Goal: Task Accomplishment & Management: Complete application form

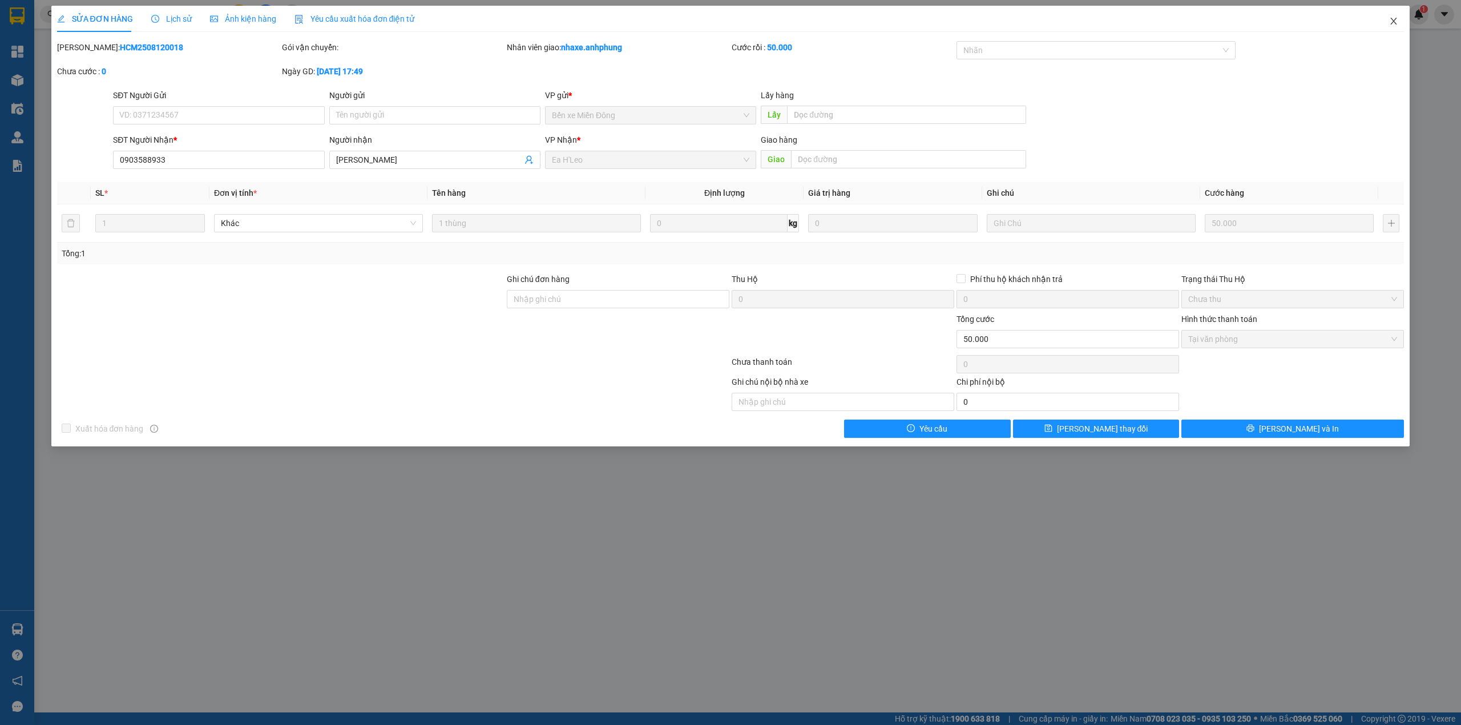
click at [1395, 21] on icon "close" at bounding box center [1394, 21] width 6 height 7
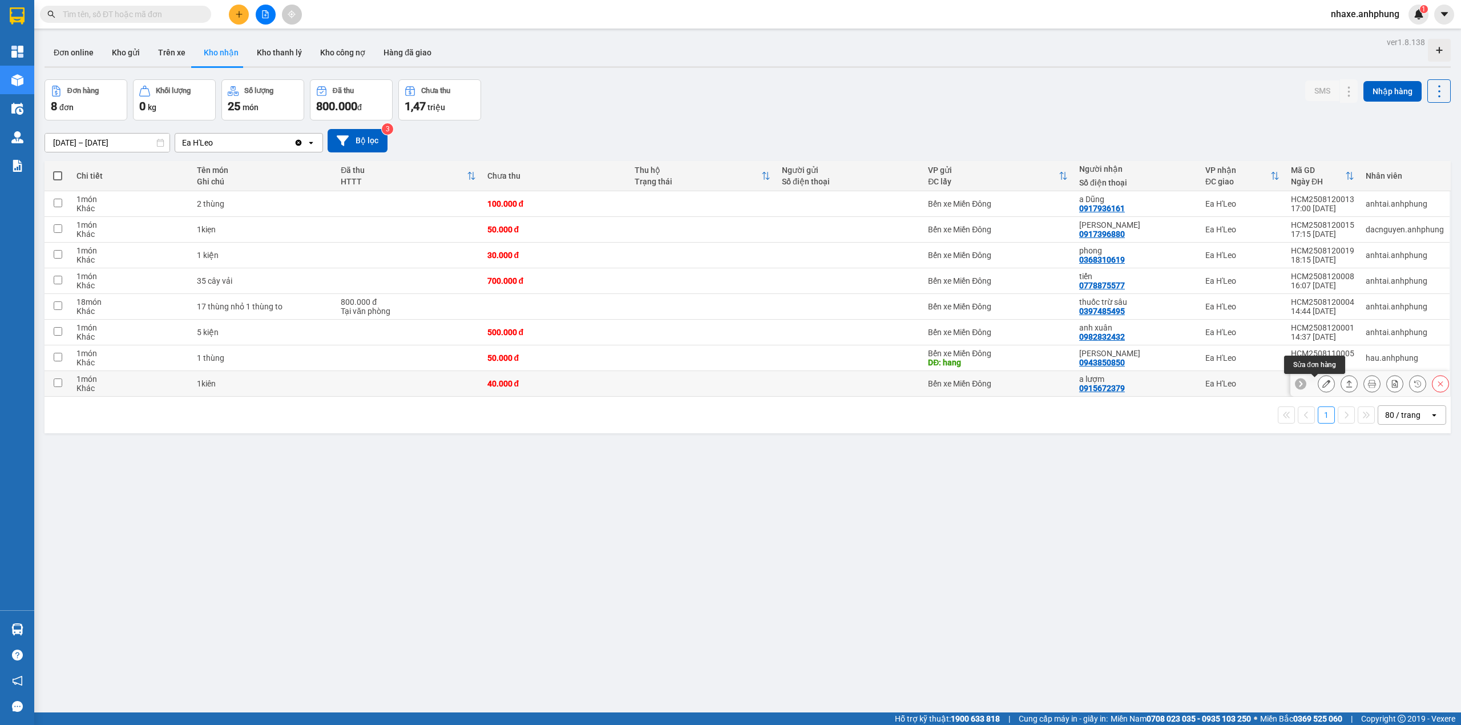
click at [1322, 388] on icon at bounding box center [1326, 384] width 8 height 8
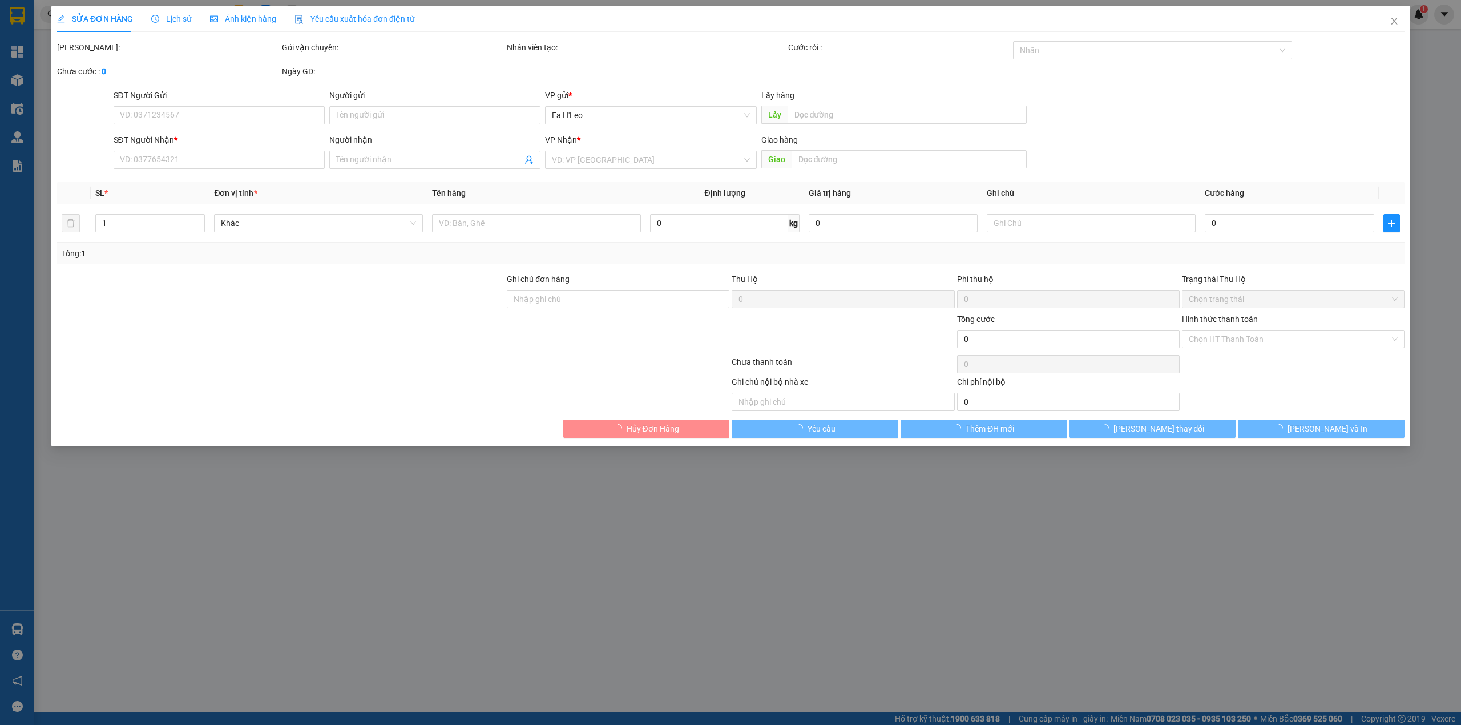
type input "0915672379"
type input "a lượm"
type input "40.000"
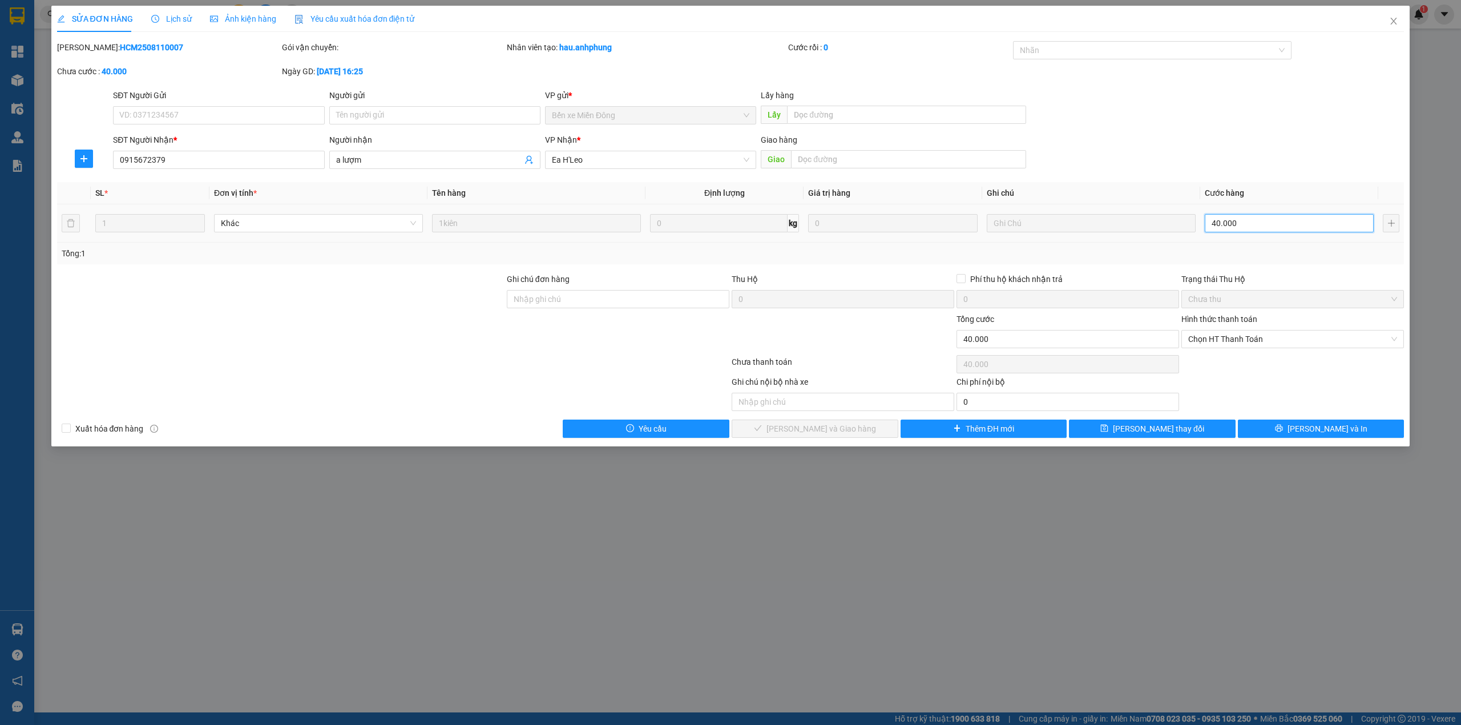
click at [1235, 224] on input "40.000" at bounding box center [1289, 223] width 169 height 18
type input "3"
type input "30"
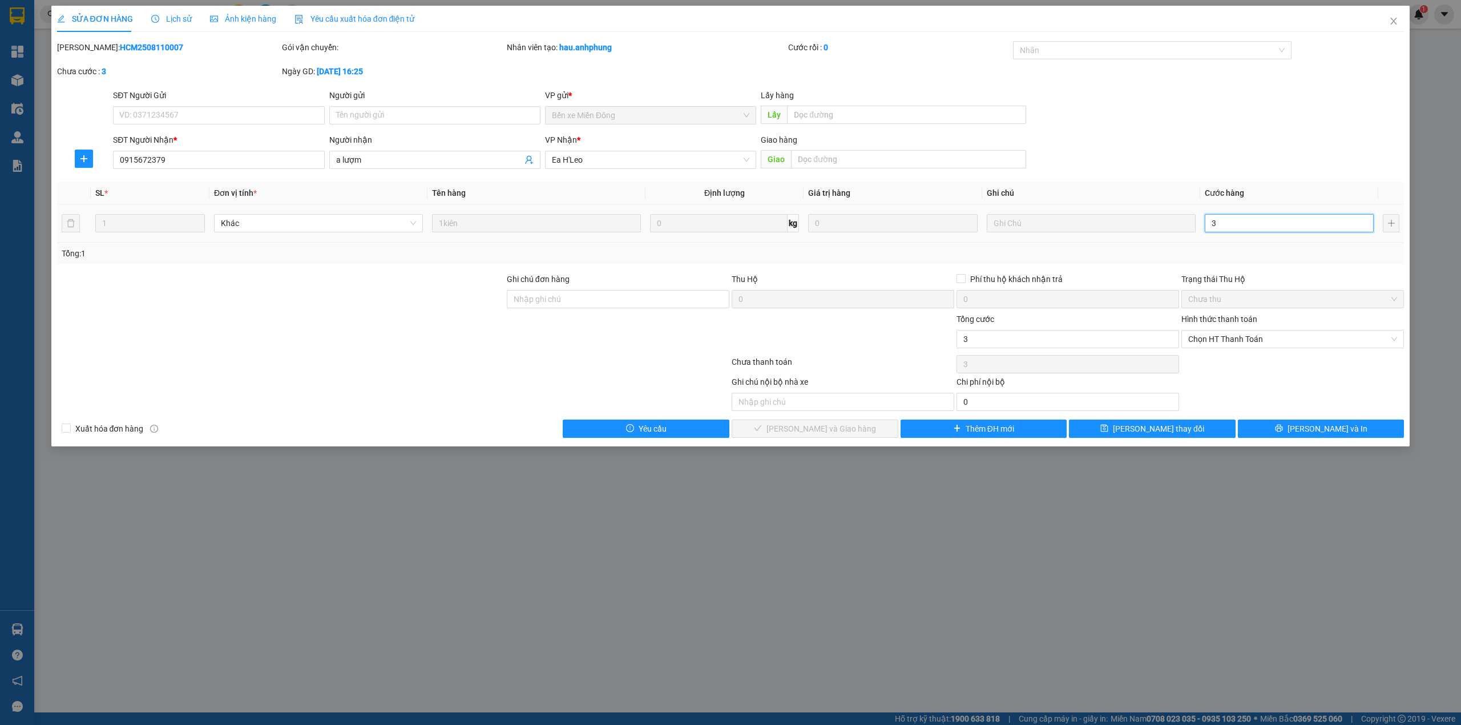
type input "30"
click at [1224, 340] on span "Chọn HT Thanh Toán" at bounding box center [1292, 338] width 209 height 17
type input "30"
type input "30.000"
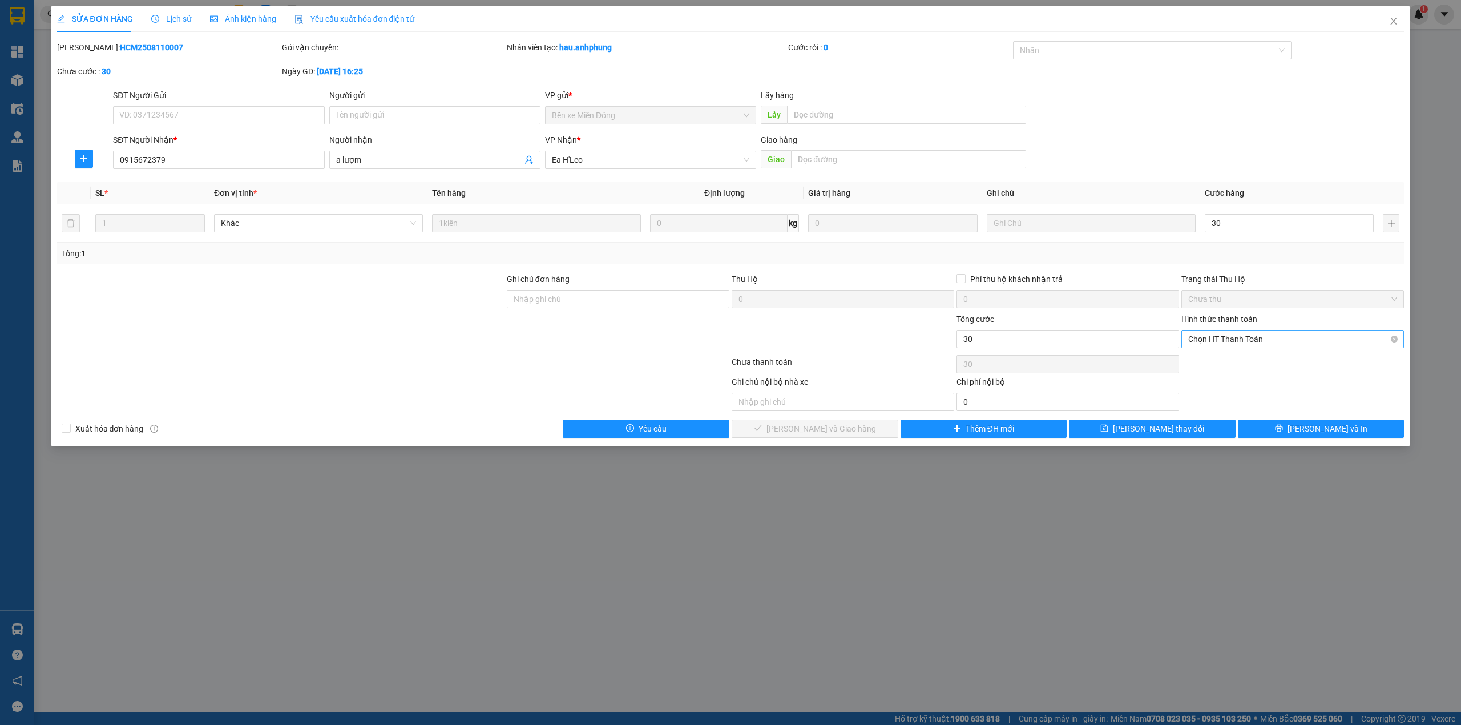
type input "30.000"
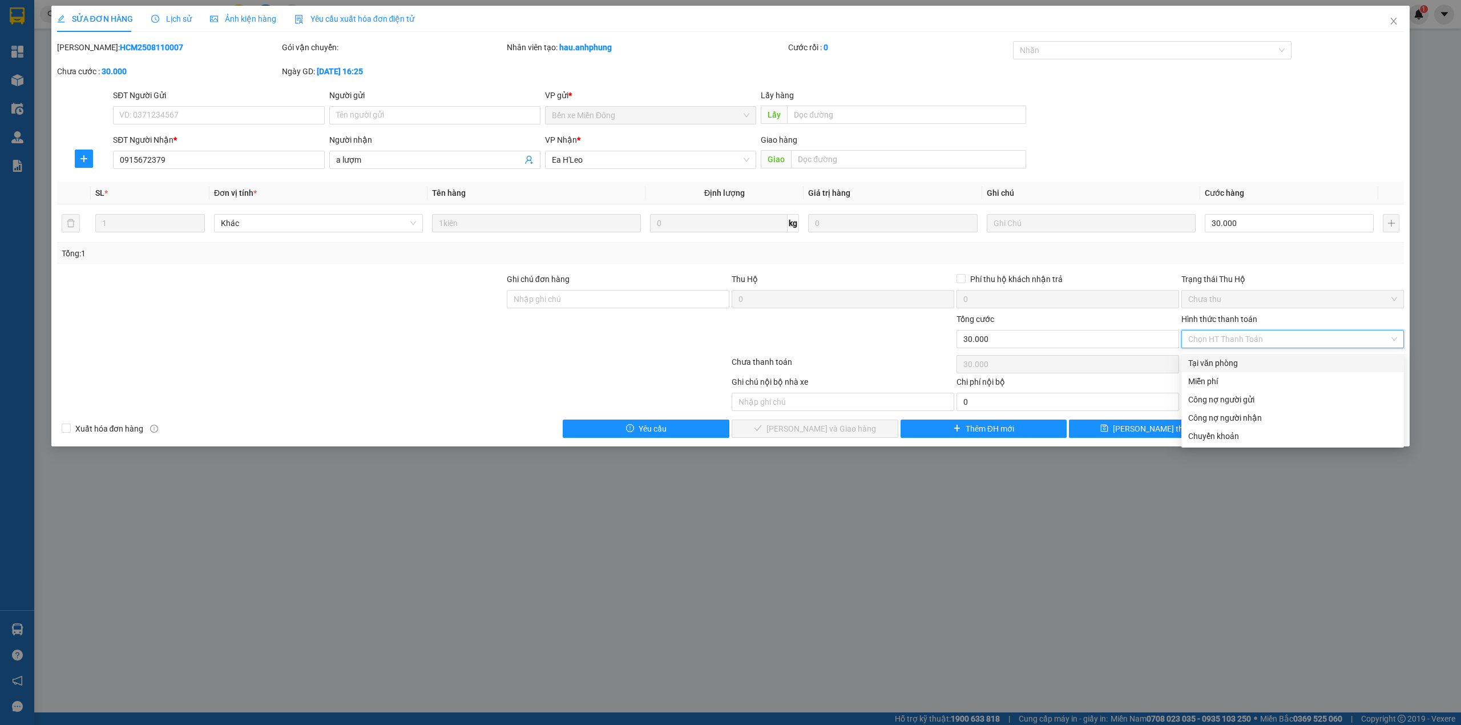
click at [1220, 368] on div "Tại văn phòng" at bounding box center [1292, 363] width 209 height 13
type input "0"
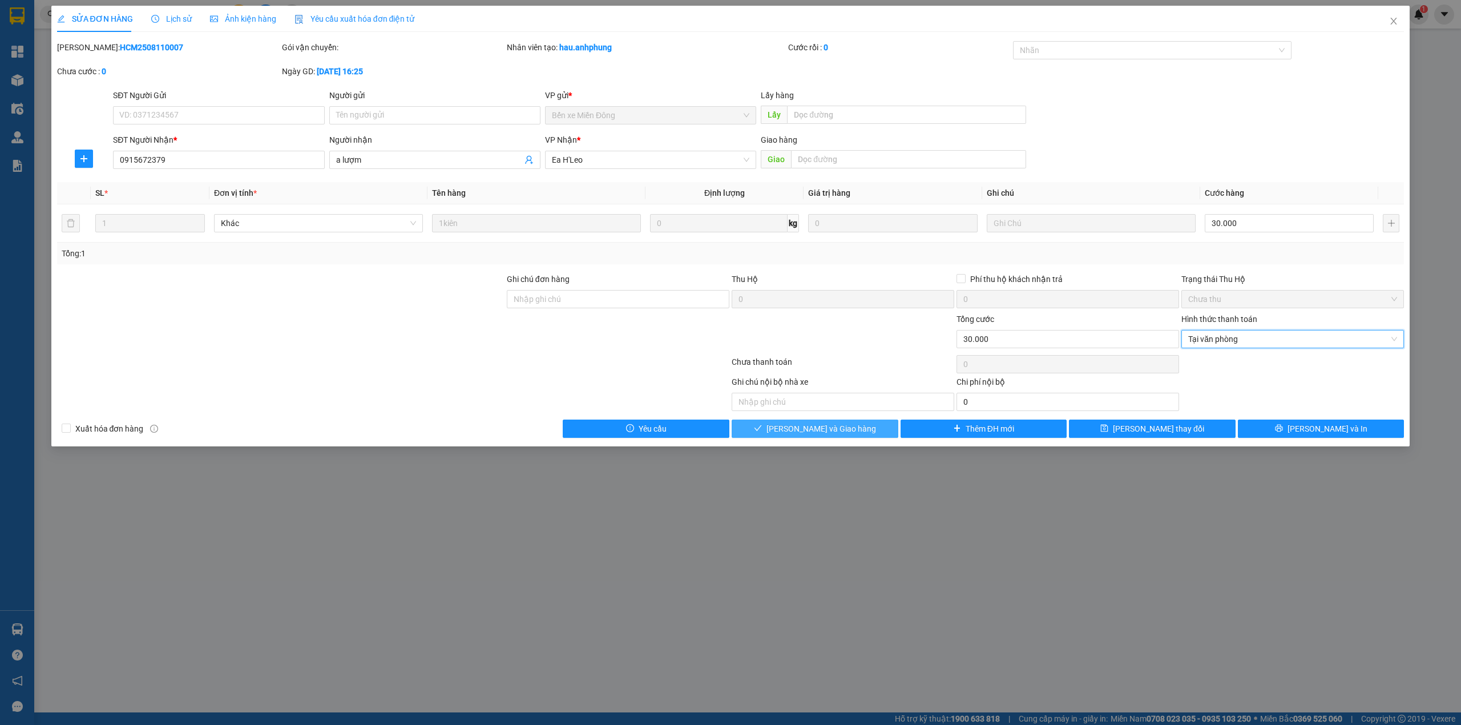
click at [853, 430] on button "[PERSON_NAME] và Giao hàng" at bounding box center [815, 429] width 167 height 18
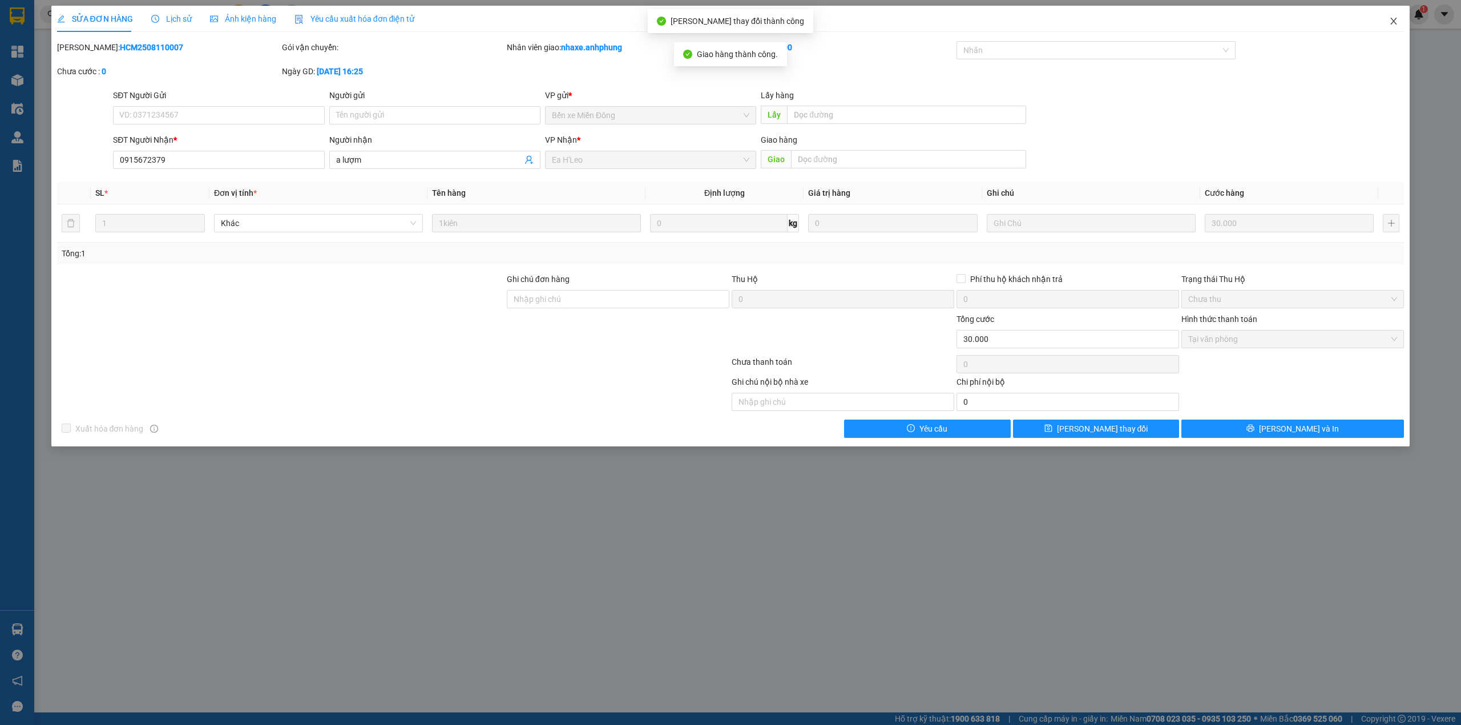
click at [1393, 22] on icon "close" at bounding box center [1393, 21] width 9 height 9
click at [1393, 22] on div "nhaxe.anhphung 1" at bounding box center [1375, 15] width 107 height 20
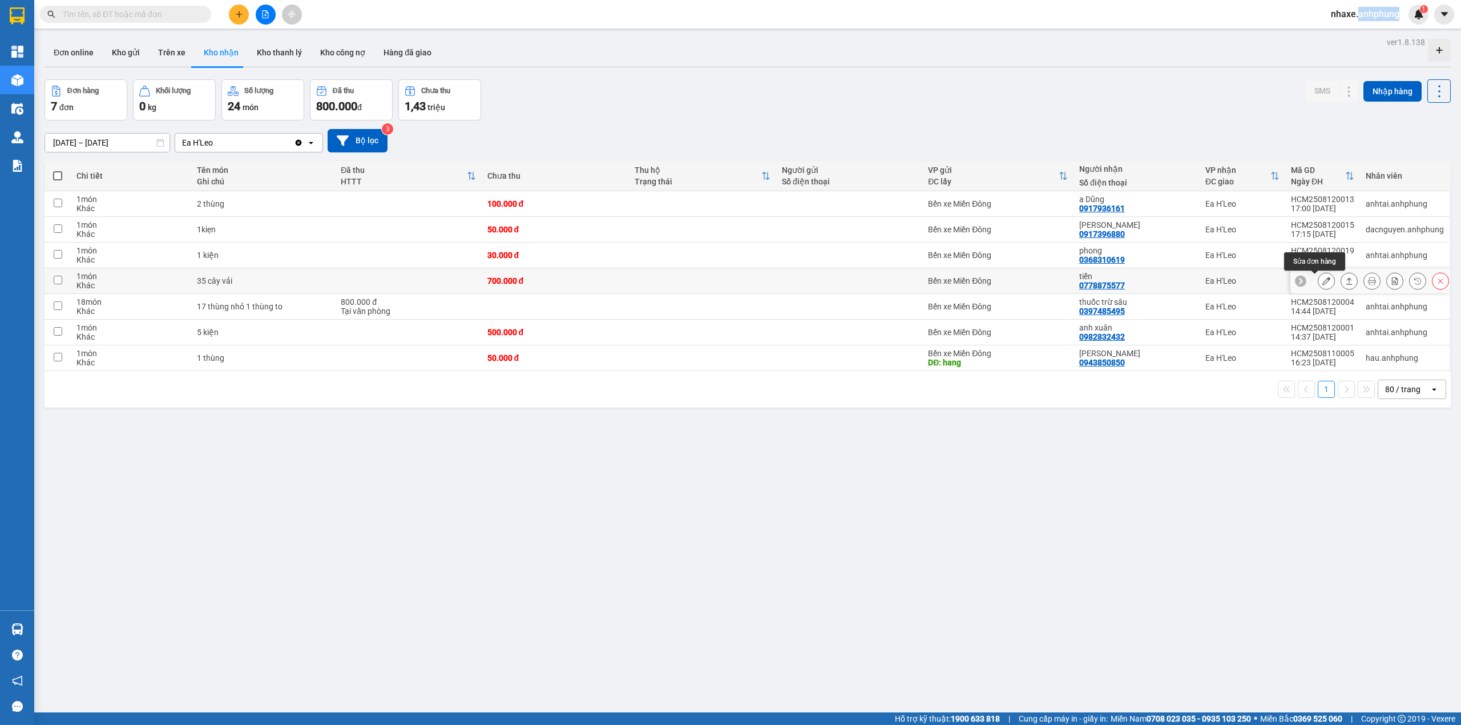
click at [1318, 284] on button at bounding box center [1326, 281] width 16 height 20
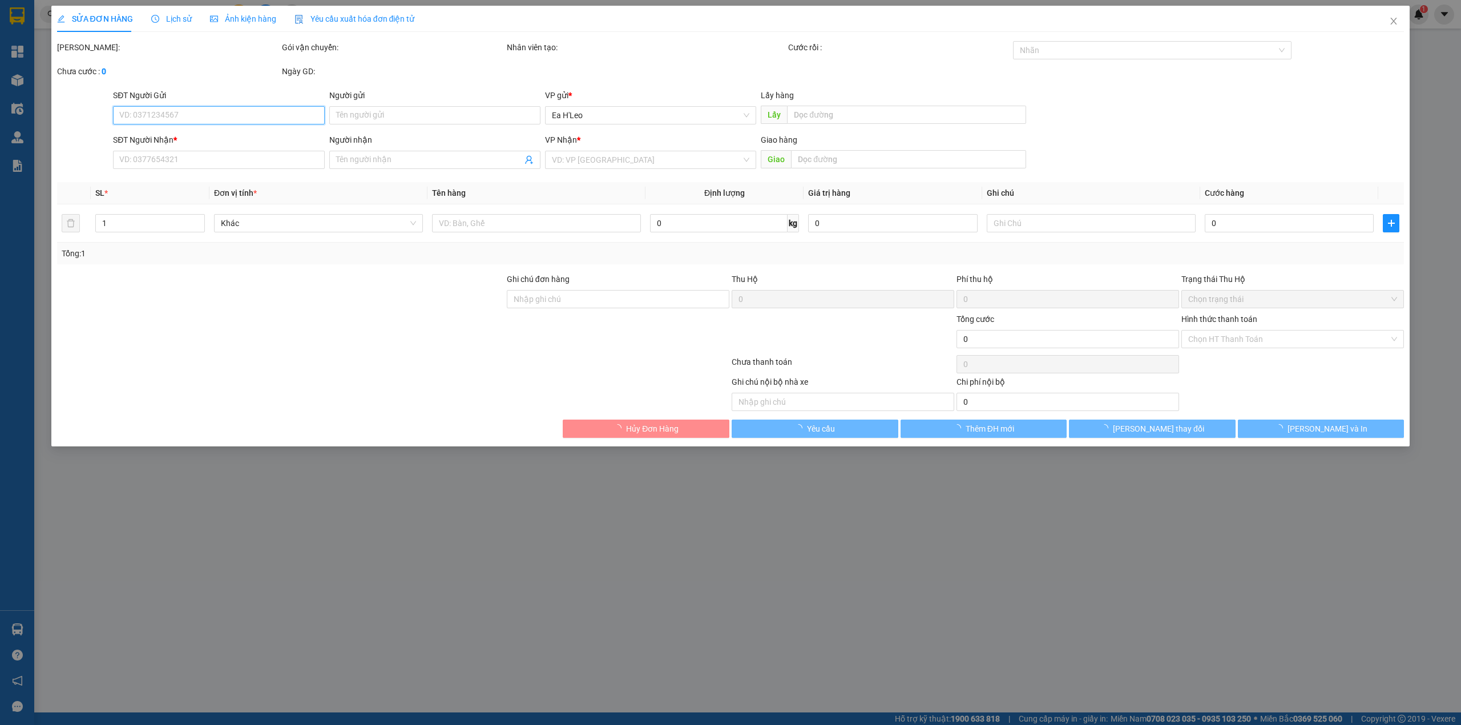
type input "0778875577"
type input "tiến"
type input "700.000"
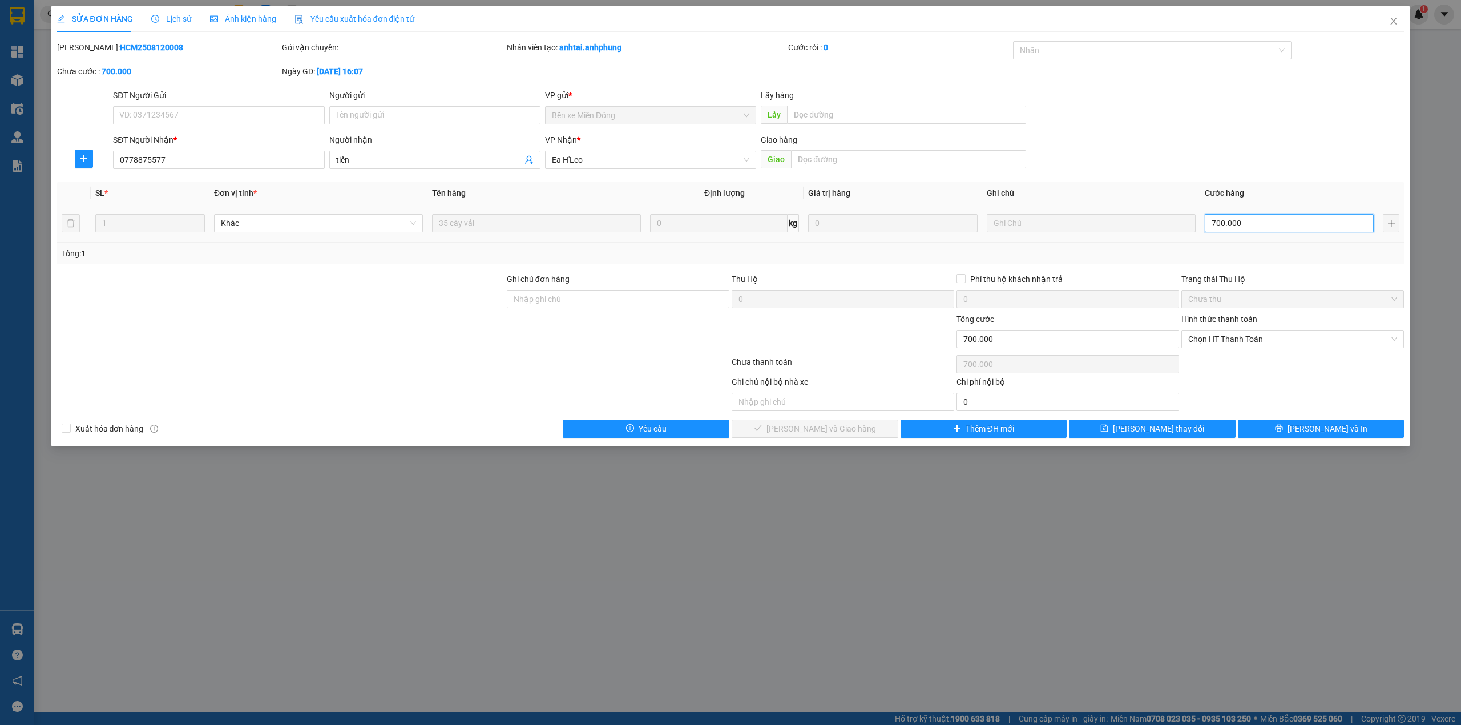
click at [1281, 232] on input "700.000" at bounding box center [1289, 223] width 169 height 18
type input "8"
type input "87"
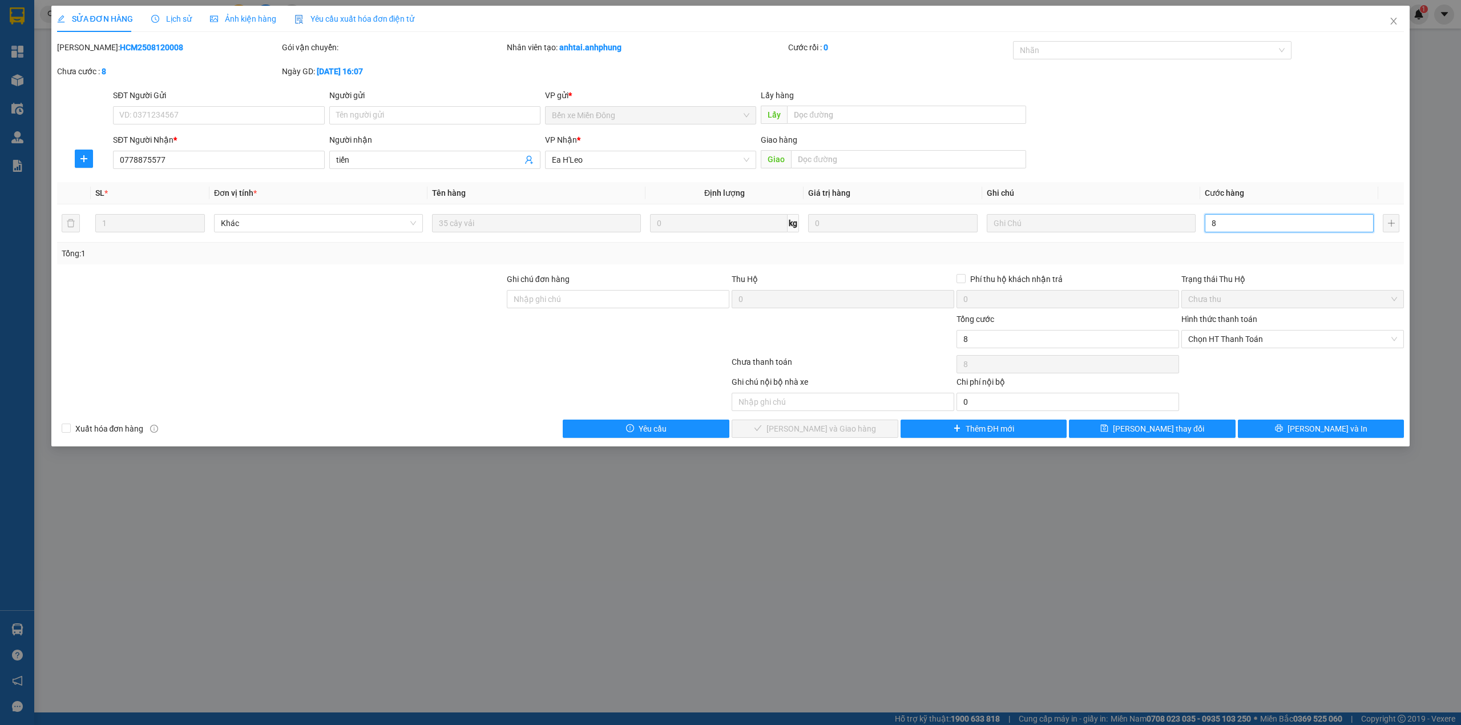
type input "87"
type input "875"
click at [1249, 333] on span "Chọn HT Thanh Toán" at bounding box center [1292, 338] width 209 height 17
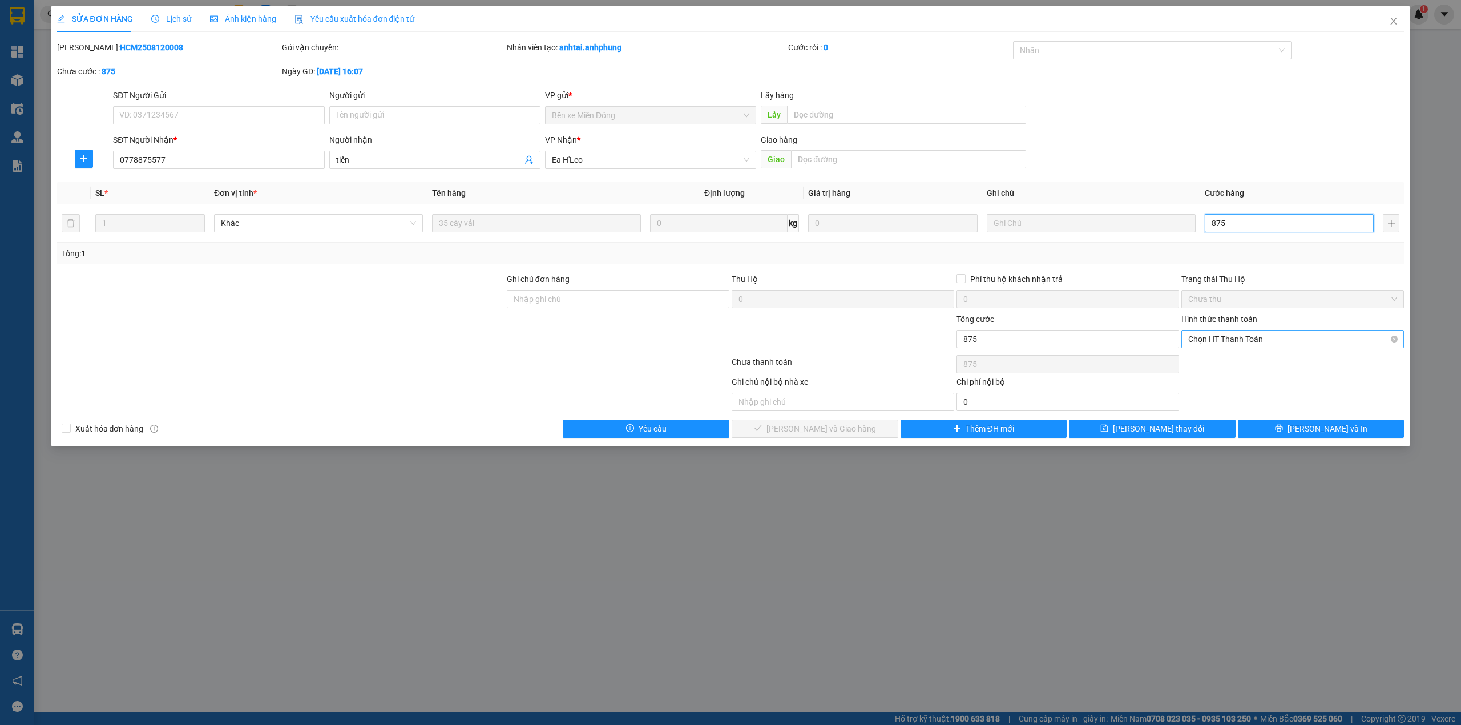
type input "875"
type input "875.000"
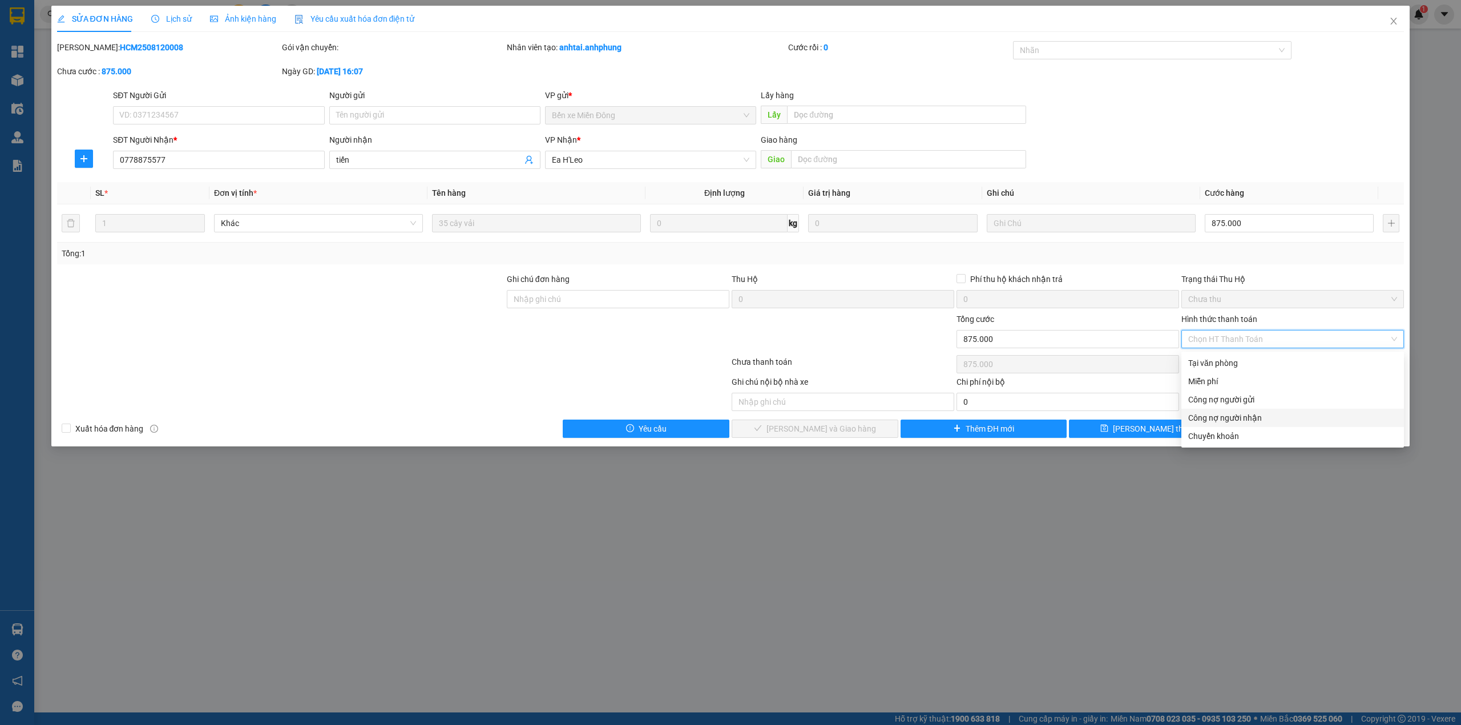
click at [1240, 419] on div "Công nợ người nhận" at bounding box center [1292, 418] width 209 height 13
type input "0"
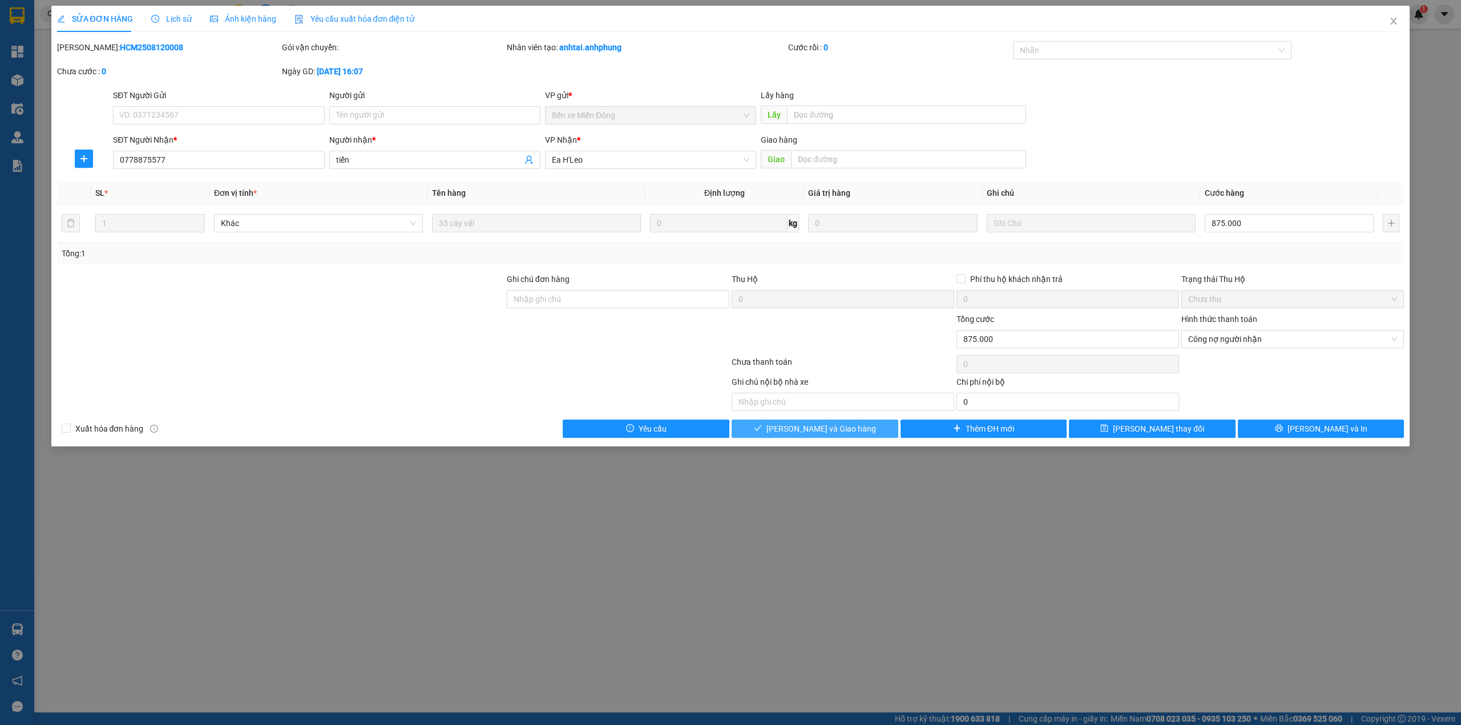
click at [838, 435] on span "[PERSON_NAME] và Giao hàng" at bounding box center [822, 428] width 110 height 13
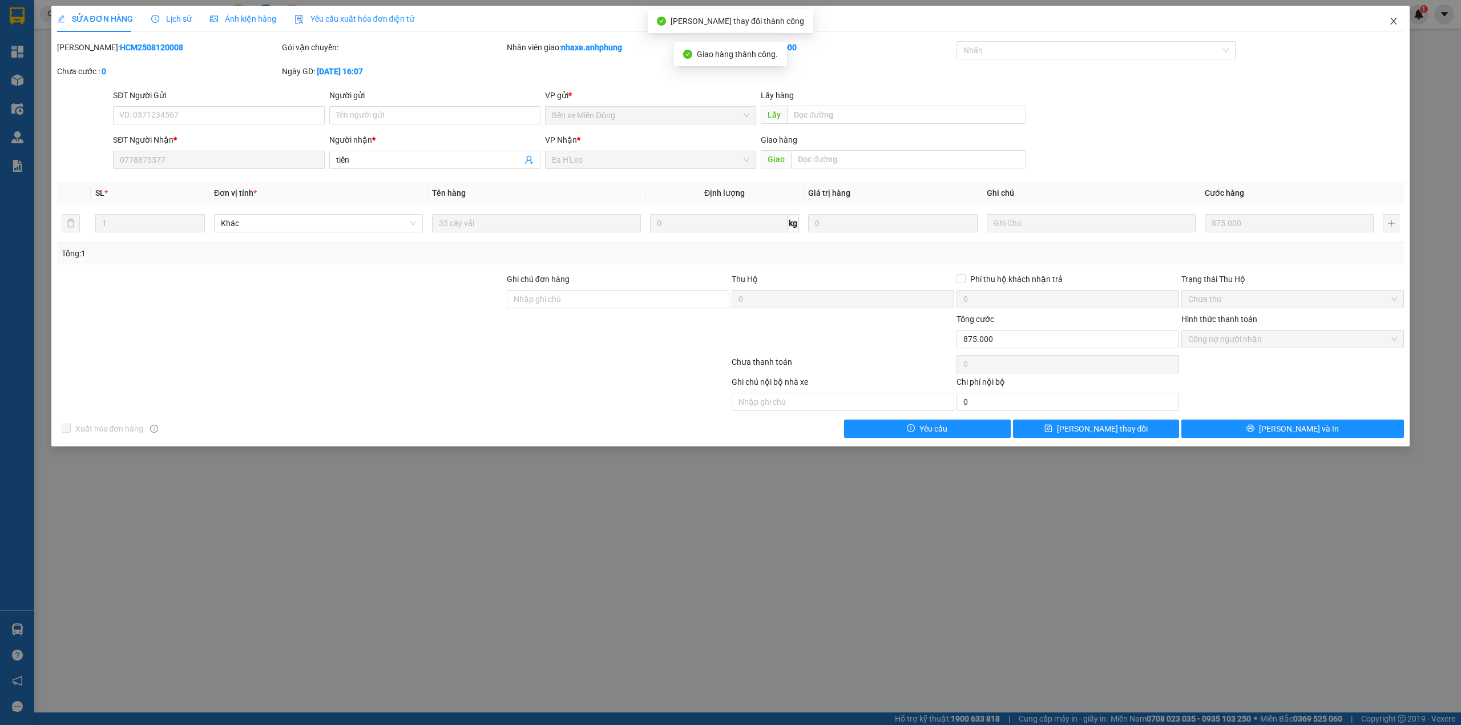
click at [1396, 21] on icon "close" at bounding box center [1394, 21] width 6 height 7
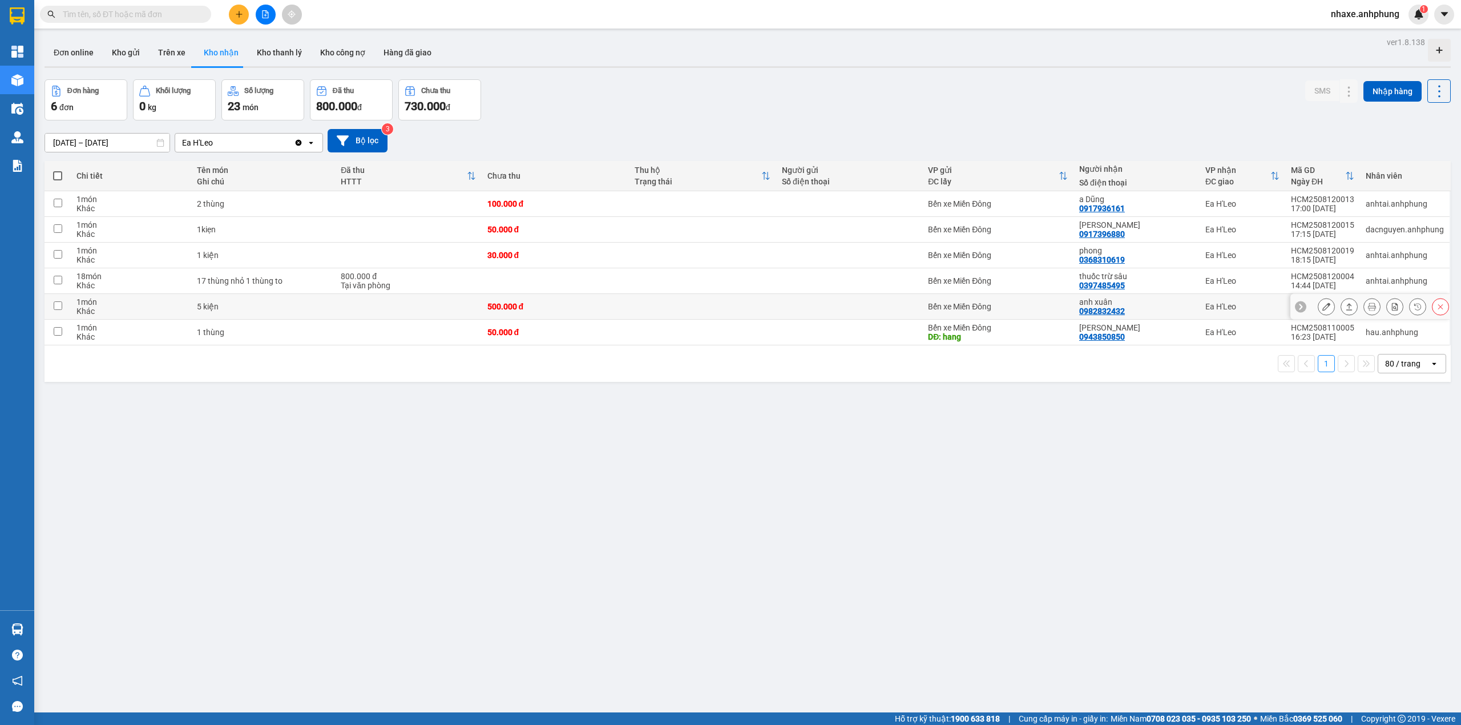
click at [1322, 307] on icon at bounding box center [1326, 307] width 8 height 8
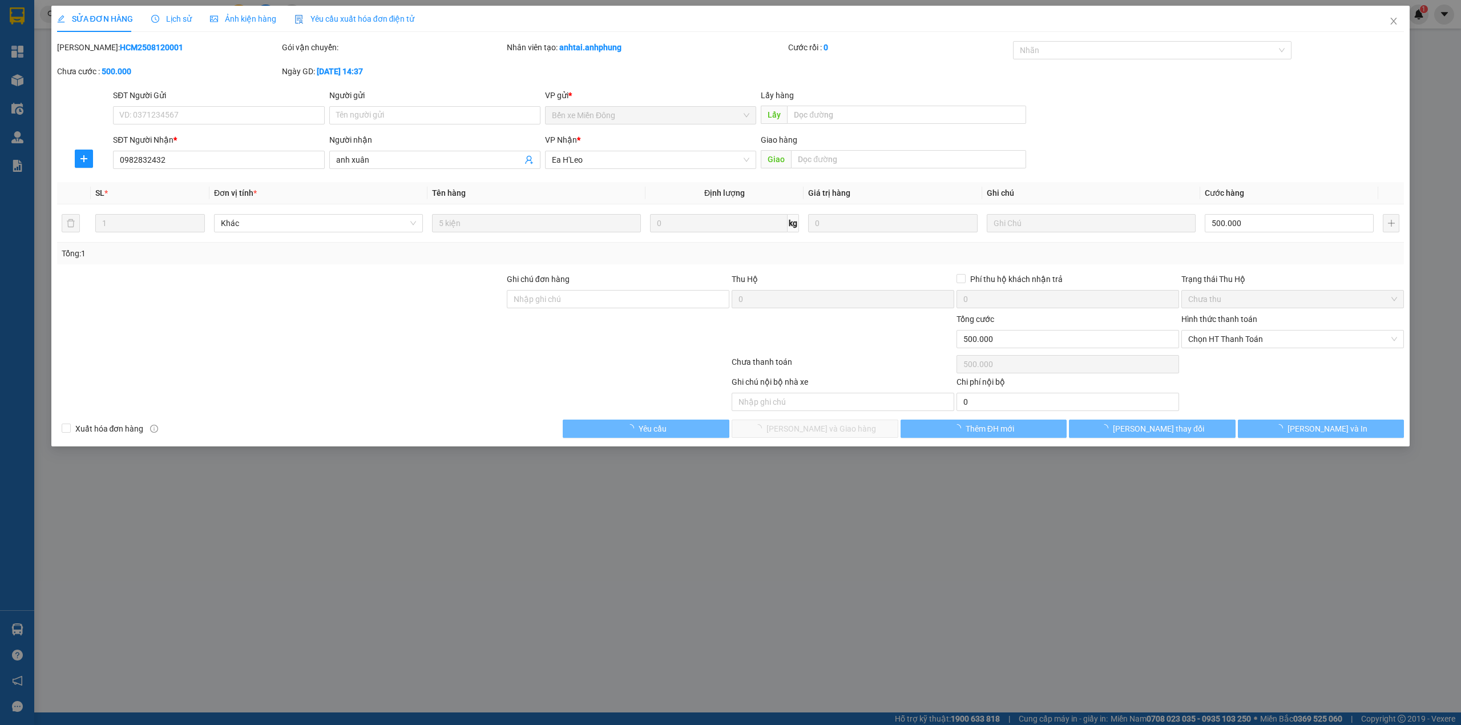
type input "0982832432"
type input "anh xuân"
type input "500.000"
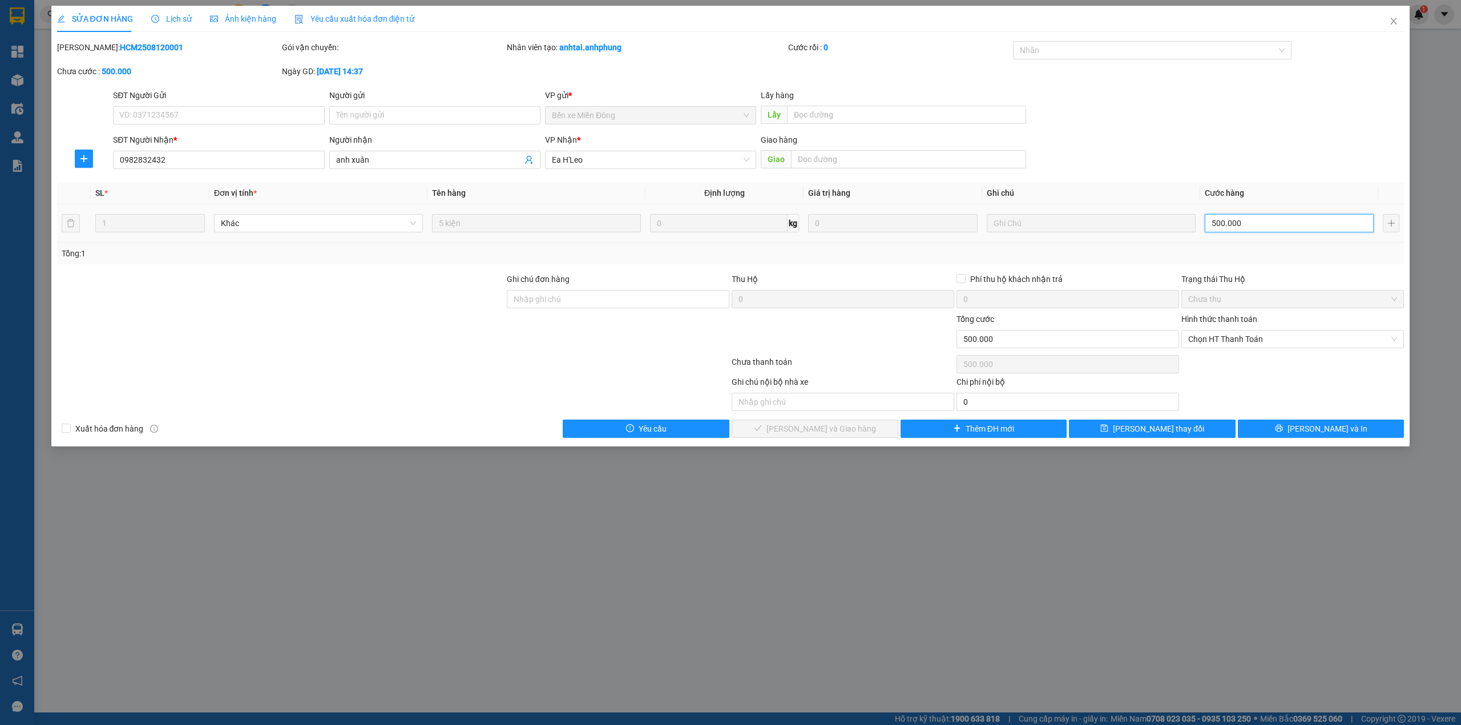
click at [1272, 217] on input "500.000" at bounding box center [1289, 223] width 169 height 18
type input "3"
type input "35"
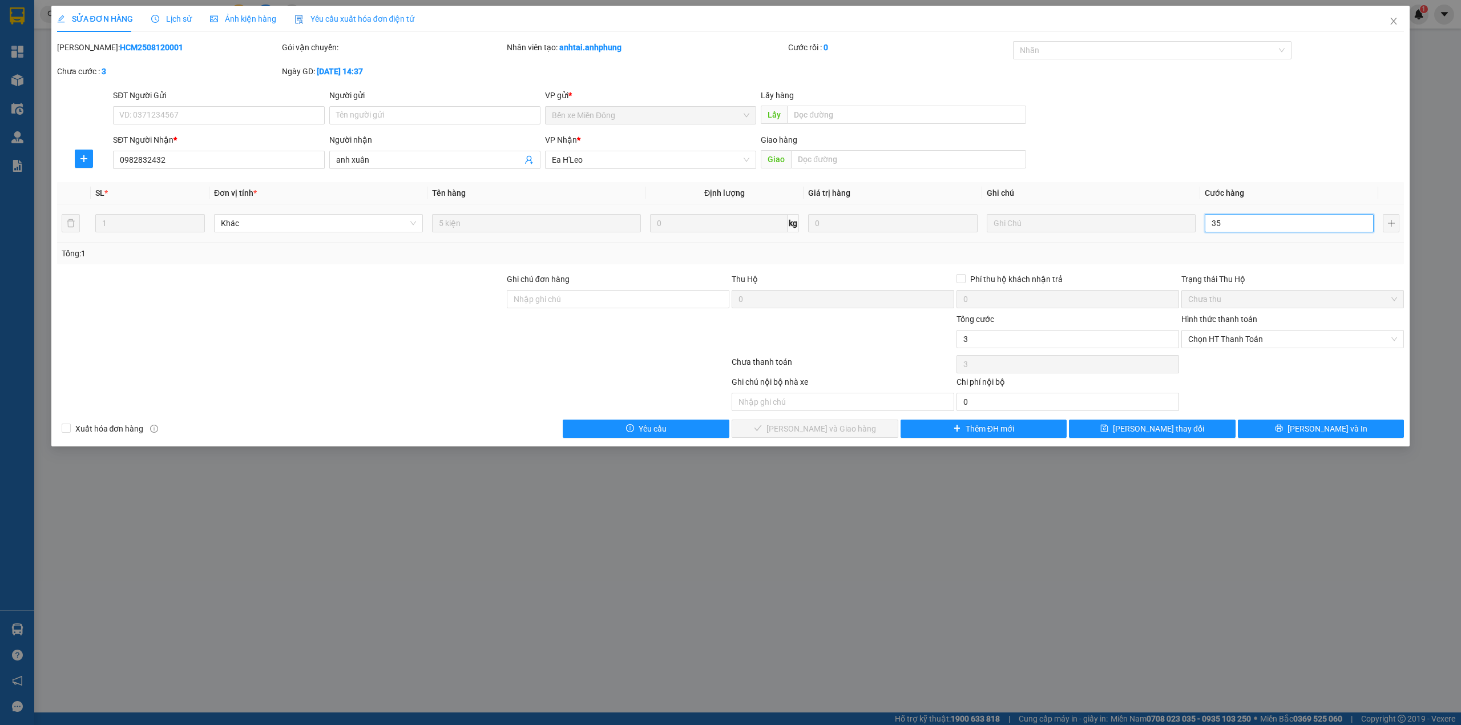
type input "35"
type input "350"
click at [1234, 343] on span "Chọn HT Thanh Toán" at bounding box center [1292, 338] width 209 height 17
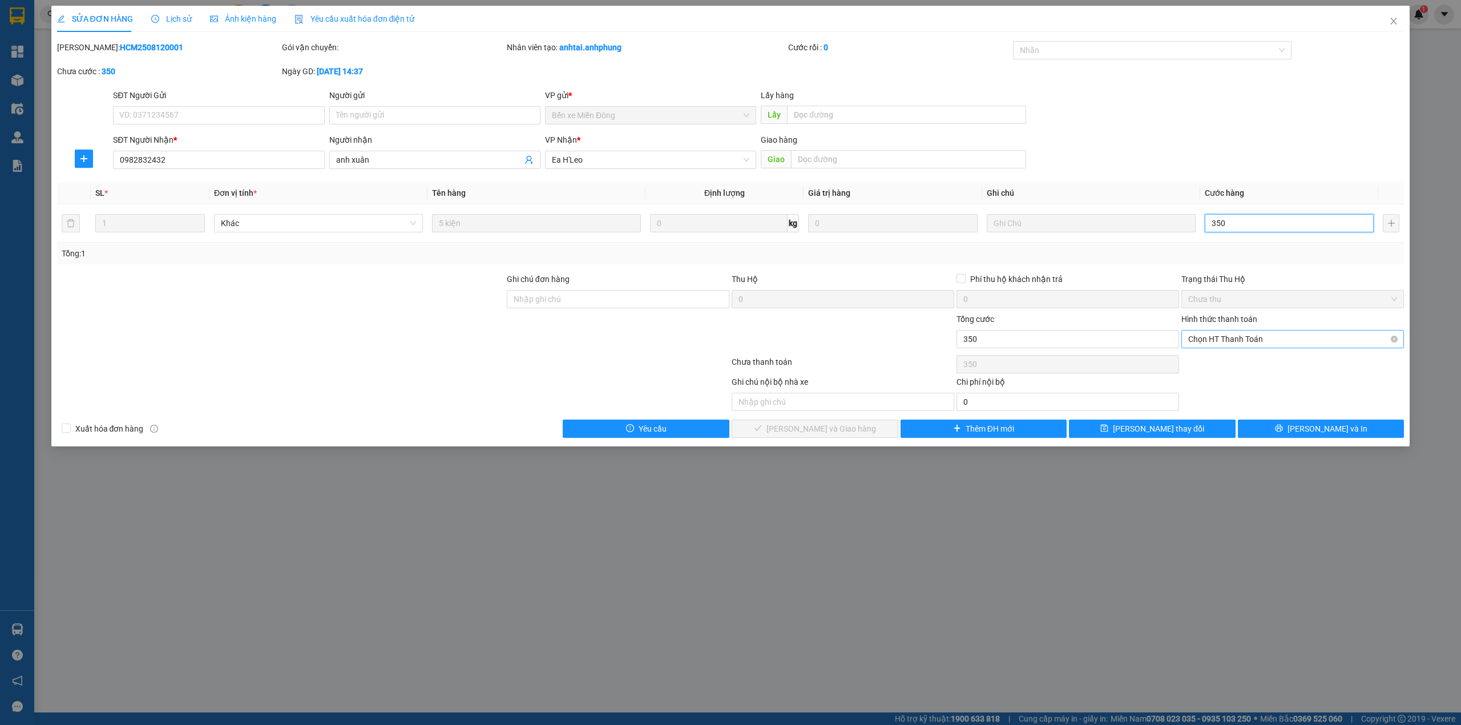
type input "350"
type input "350.000"
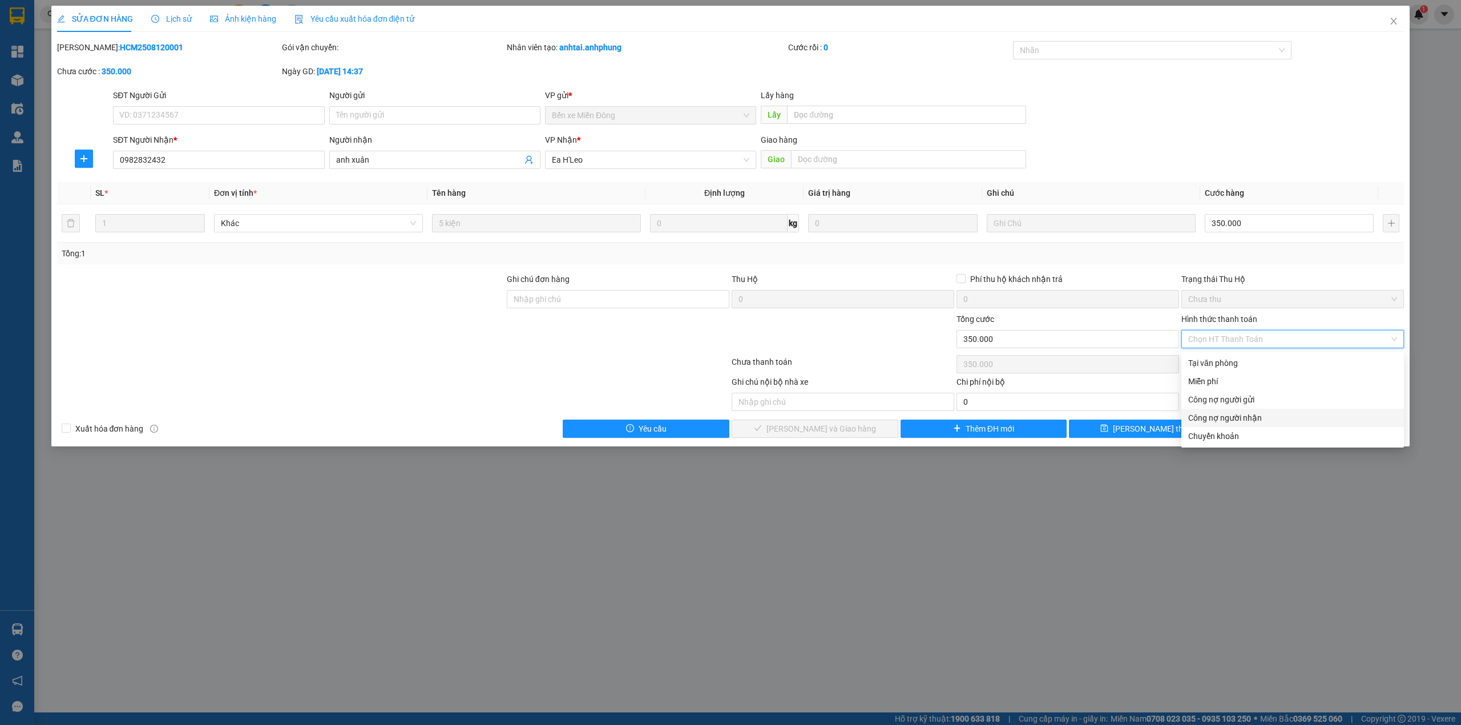
click at [1243, 416] on div "Công nợ người nhận" at bounding box center [1292, 418] width 209 height 13
type input "0"
click at [1243, 416] on div "Total Paid Fee 0 Total UnPaid Fee 500.000 Cash Collection Total Fee Mã ĐH: HCM2…" at bounding box center [731, 239] width 1348 height 397
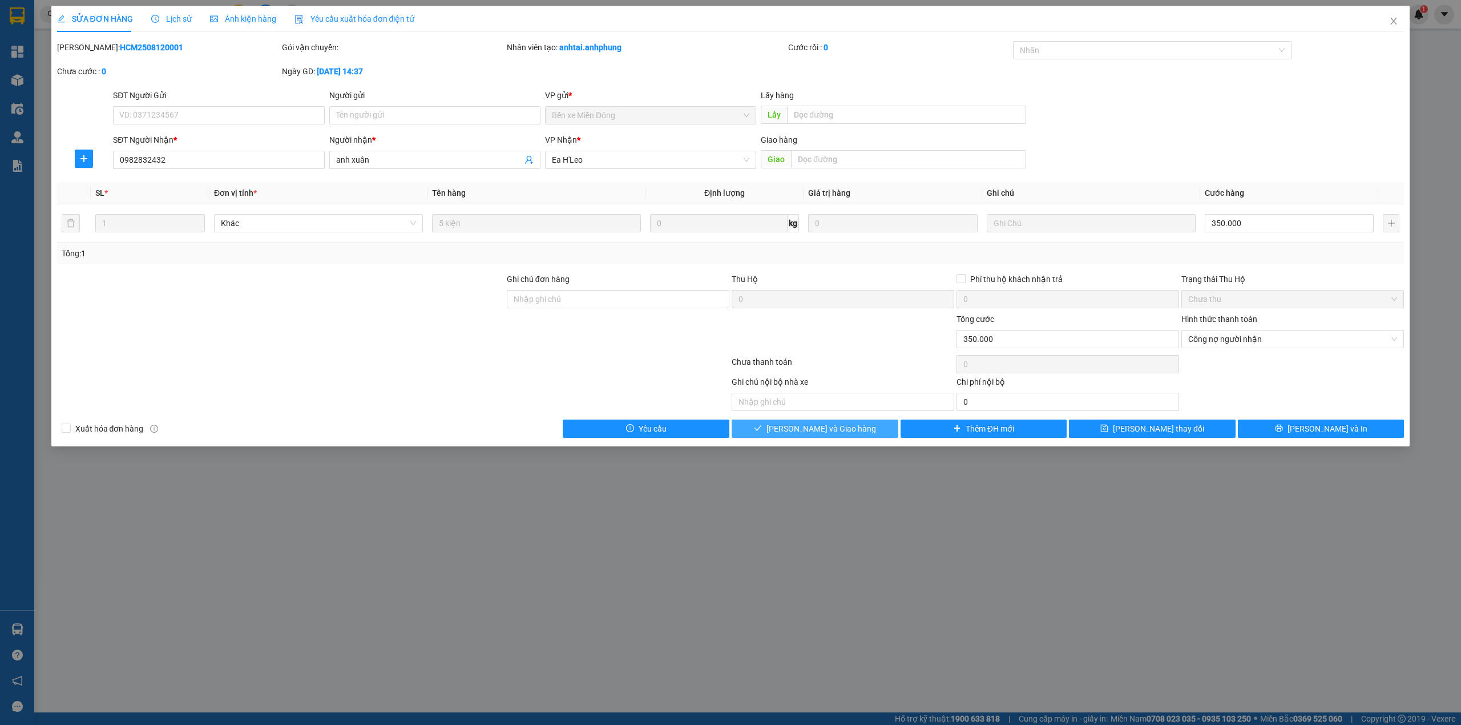
click at [852, 426] on button "[PERSON_NAME] và Giao hàng" at bounding box center [815, 429] width 167 height 18
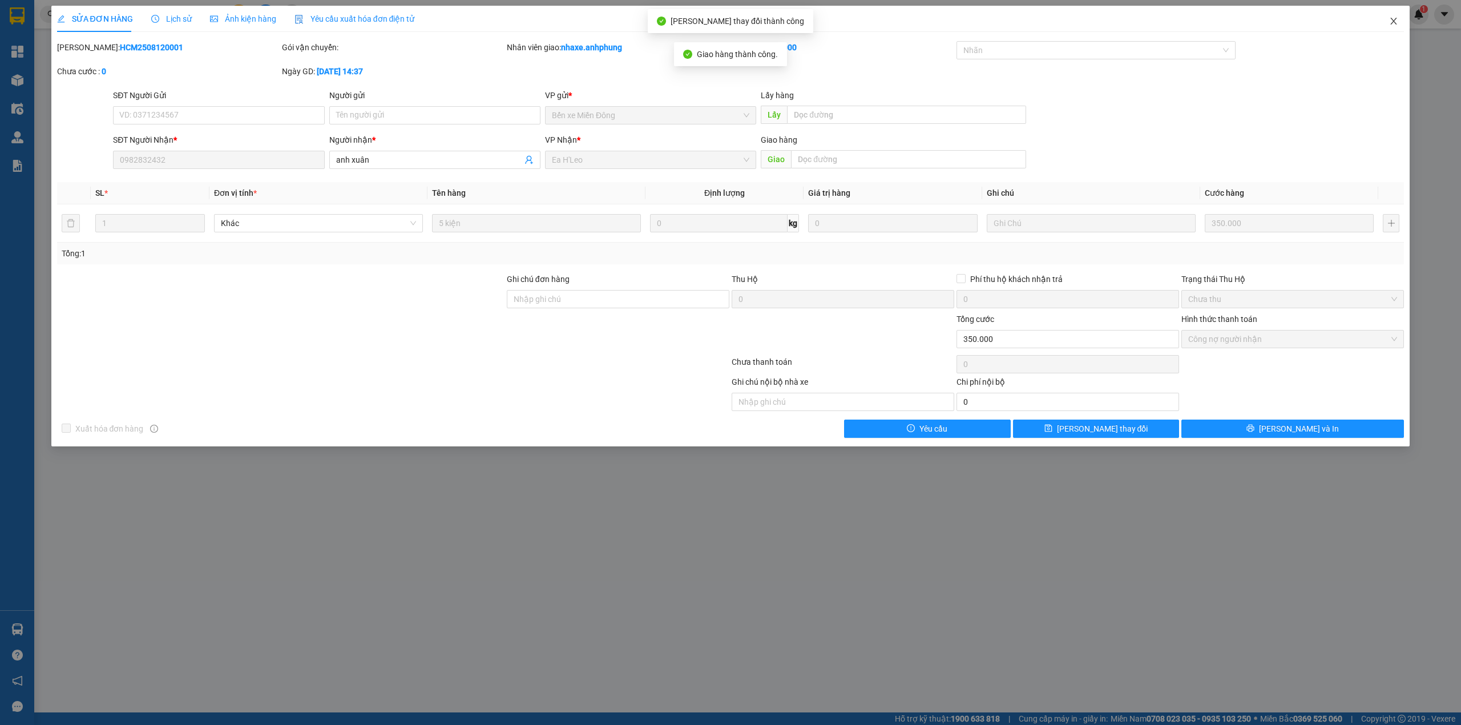
click at [1393, 21] on icon "close" at bounding box center [1393, 21] width 9 height 9
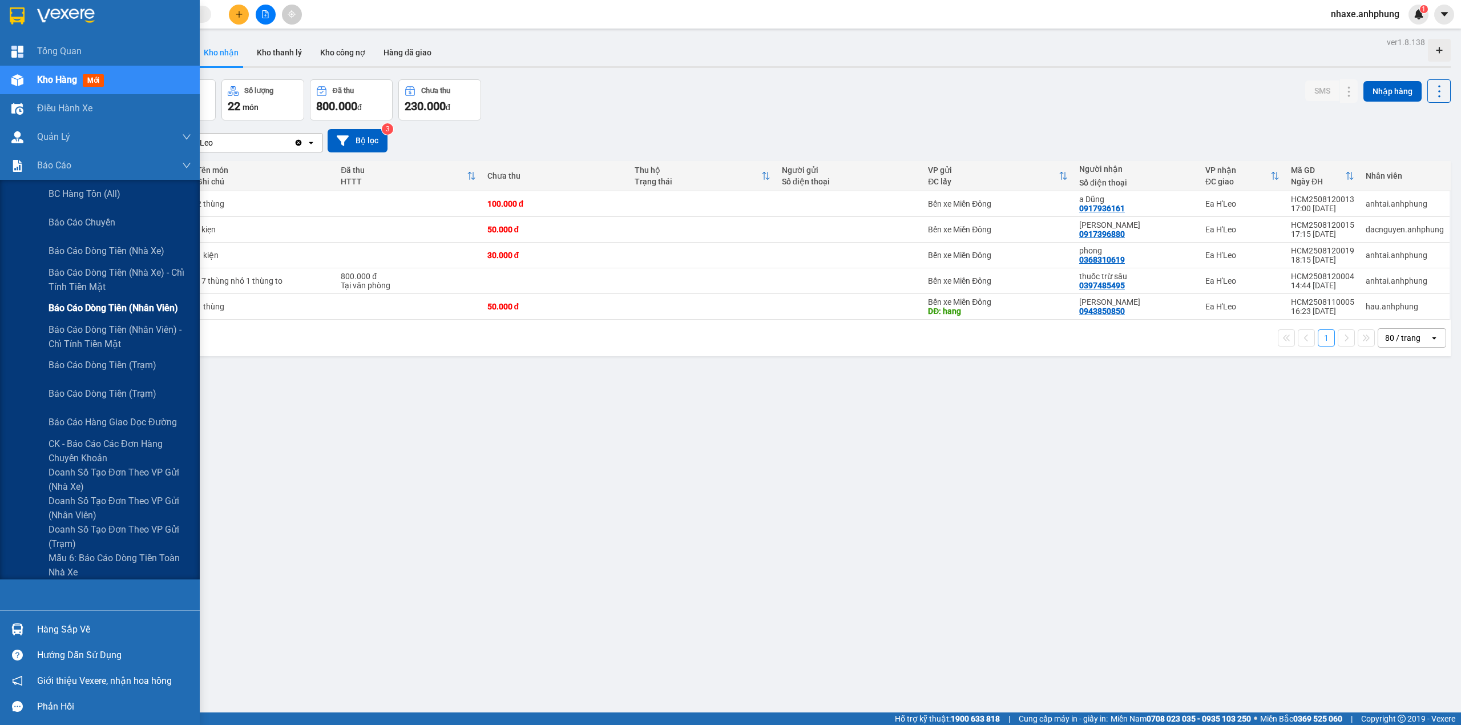
click at [156, 305] on span "Báo cáo dòng tiền (nhân viên)" at bounding box center [114, 308] width 130 height 14
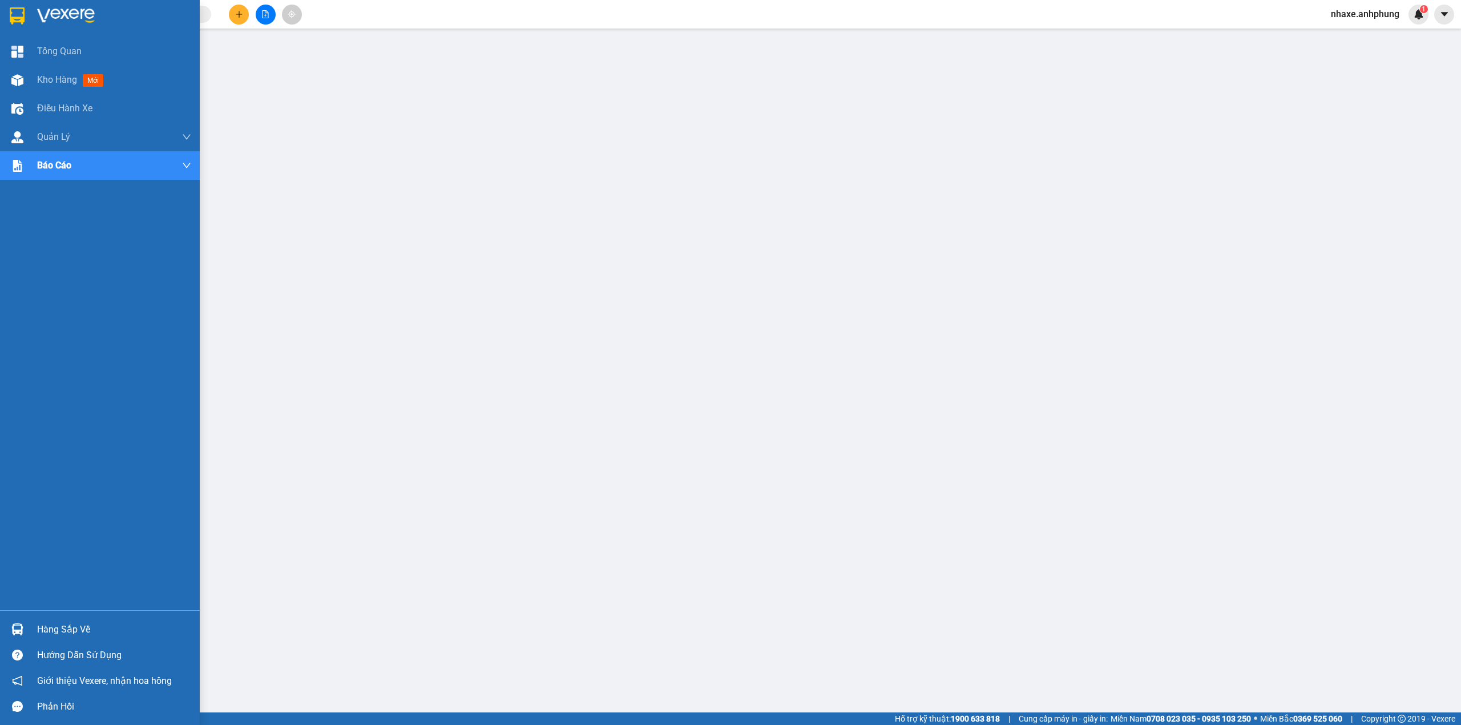
click at [74, 14] on img at bounding box center [66, 15] width 58 height 17
